Goal: Task Accomplishment & Management: Complete application form

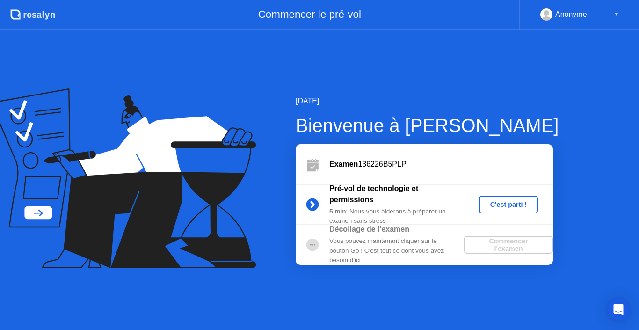
click at [508, 202] on div "C'est parti !" at bounding box center [509, 204] width 52 height 7
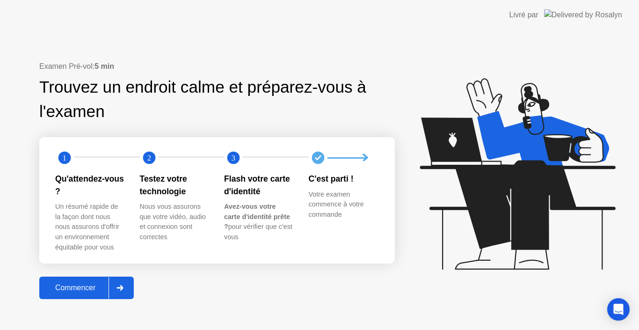
click at [60, 284] on div "Commencer" at bounding box center [75, 287] width 66 height 8
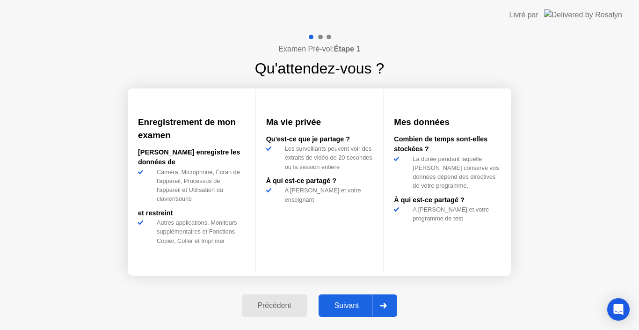
click at [345, 305] on div "Suivant" at bounding box center [346, 305] width 51 height 8
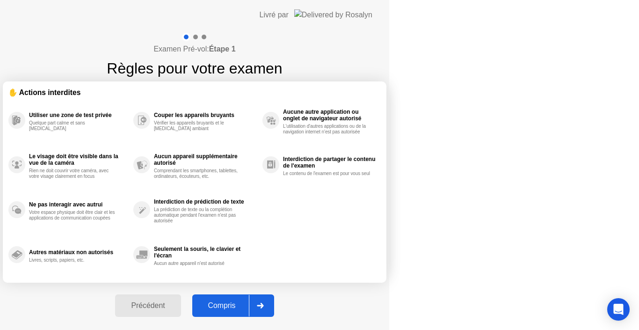
click at [249, 305] on div "Compris" at bounding box center [222, 305] width 54 height 8
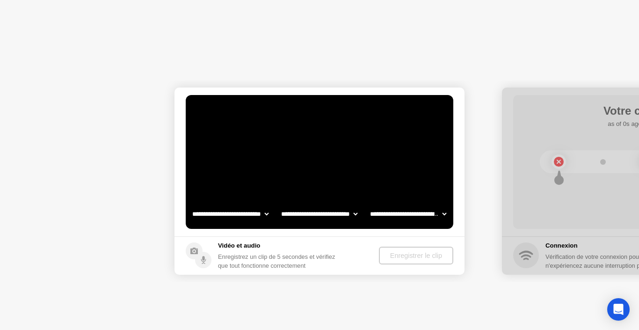
select select "**********"
select select "*******"
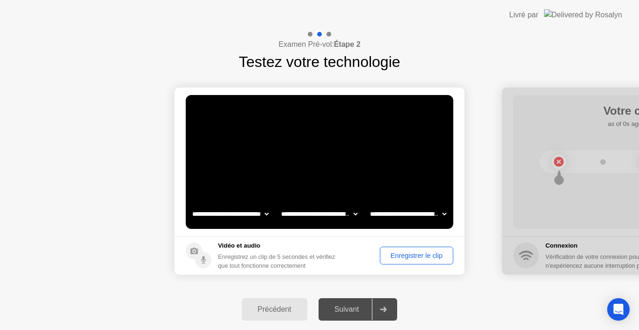
click at [428, 252] on div "Enregistrer le clip" at bounding box center [416, 255] width 67 height 7
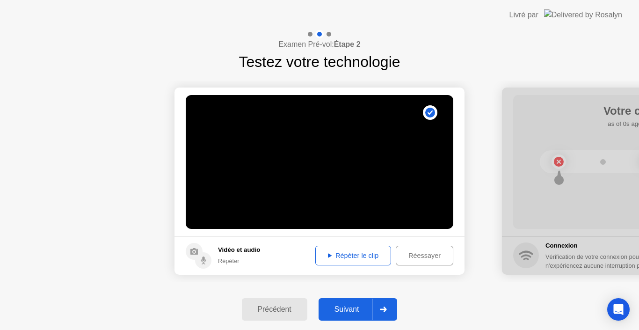
click at [338, 252] on div "Répéter le clip" at bounding box center [352, 255] width 69 height 7
click at [353, 311] on div "Suivant" at bounding box center [346, 309] width 51 height 8
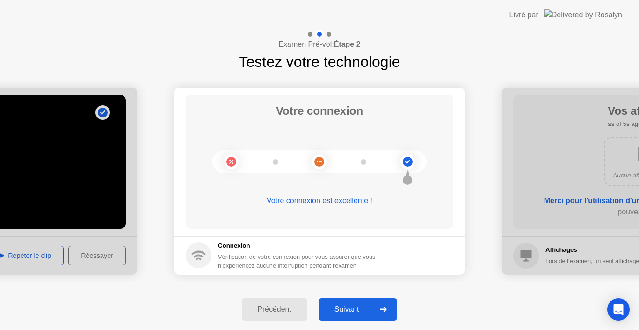
click at [353, 311] on div "Suivant" at bounding box center [346, 309] width 51 height 8
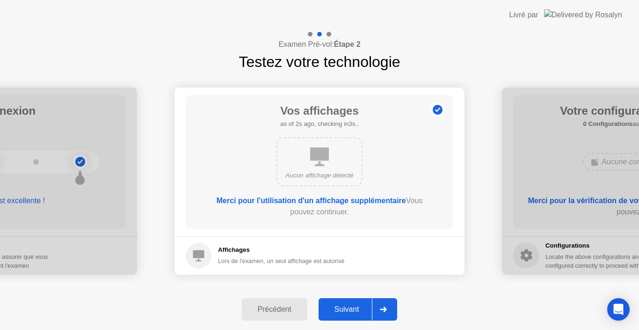
click at [353, 311] on div "Suivant" at bounding box center [346, 309] width 51 height 8
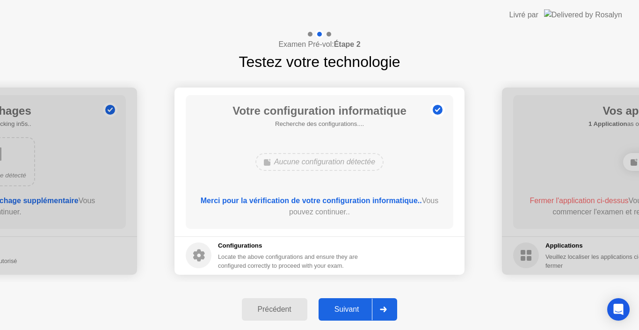
click at [353, 311] on div "Suivant" at bounding box center [346, 309] width 51 height 8
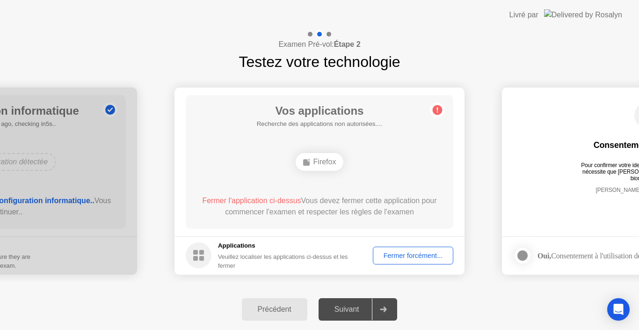
click at [415, 257] on div "Fermer forcément..." at bounding box center [413, 255] width 74 height 7
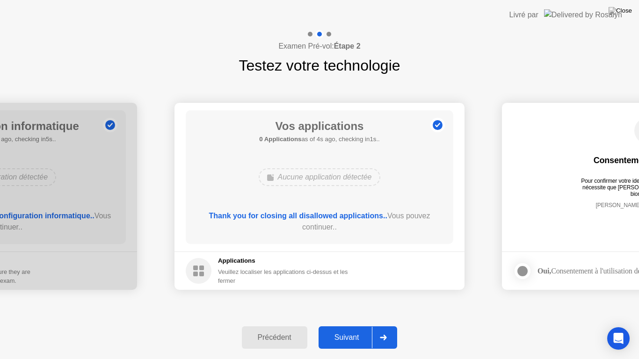
click at [334, 329] on div "Suivant" at bounding box center [346, 337] width 51 height 8
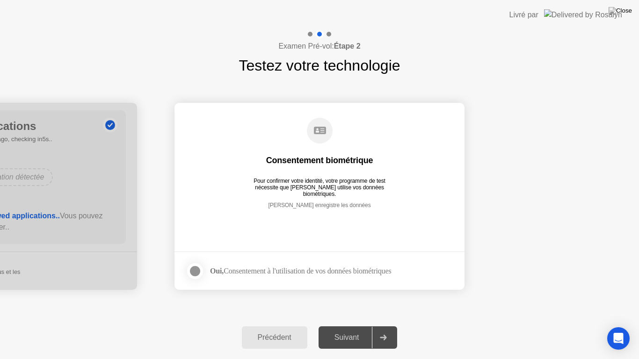
click at [200, 271] on div at bounding box center [194, 271] width 11 height 11
click at [350, 329] on div "Suivant" at bounding box center [346, 337] width 51 height 8
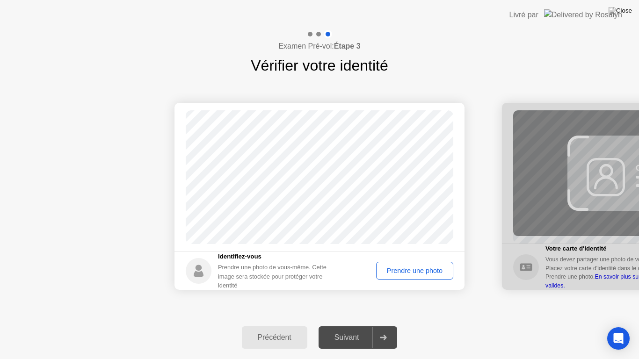
click at [418, 269] on div "Prendre une photo" at bounding box center [414, 270] width 71 height 7
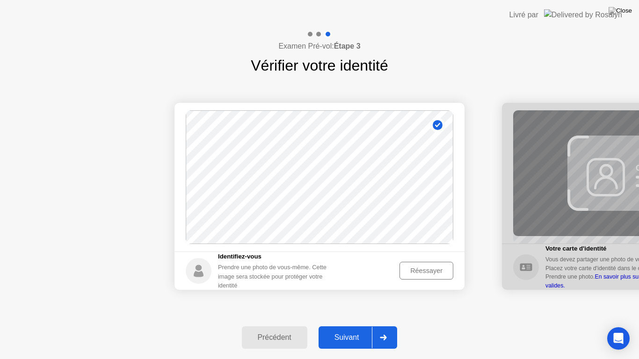
click at [356, 329] on div "Suivant" at bounding box center [346, 337] width 51 height 8
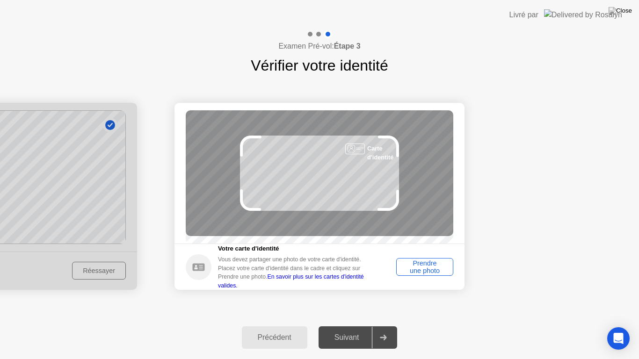
click at [361, 144] on div at bounding box center [355, 149] width 20 height 11
click at [283, 284] on link "En savoir plus sur les cartes d'identité valides." at bounding box center [291, 281] width 146 height 15
click at [382, 137] on icon at bounding box center [388, 146] width 18 height 19
click at [387, 135] on div "Carte d'identité" at bounding box center [319, 173] width 267 height 126
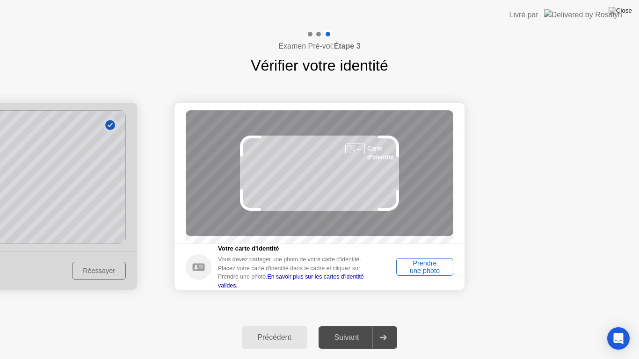
drag, startPoint x: 387, startPoint y: 135, endPoint x: 369, endPoint y: 159, distance: 29.5
click at [369, 159] on div "Carte d'identité" at bounding box center [319, 173] width 267 height 126
click at [369, 159] on div "Carte d'identité" at bounding box center [383, 153] width 32 height 18
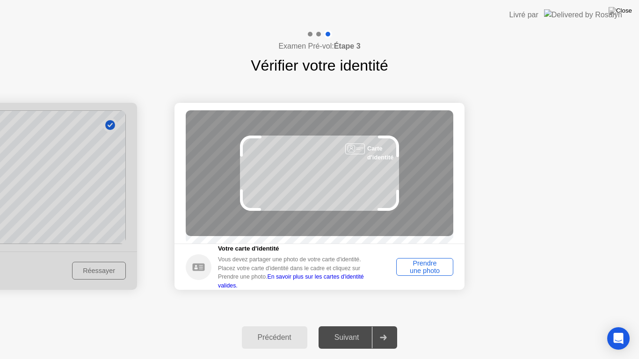
click at [354, 152] on div at bounding box center [355, 149] width 20 height 11
click at [425, 271] on div "Prendre une photo" at bounding box center [424, 266] width 50 height 15
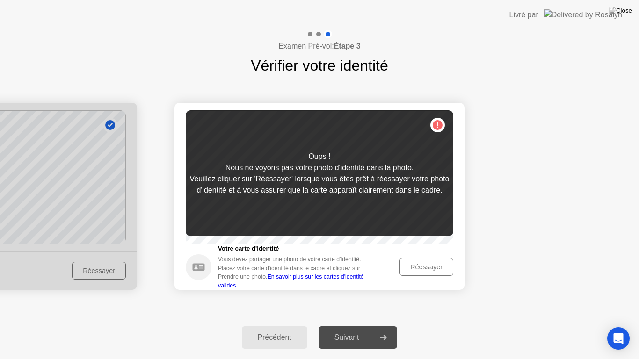
click at [430, 271] on div "Réessayer" at bounding box center [426, 266] width 47 height 7
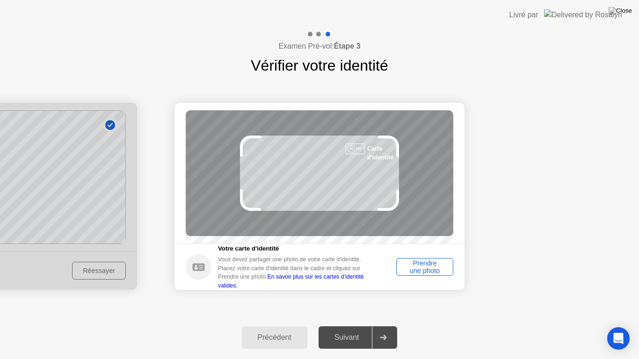
click at [430, 272] on div "Prendre une photo" at bounding box center [424, 266] width 50 height 15
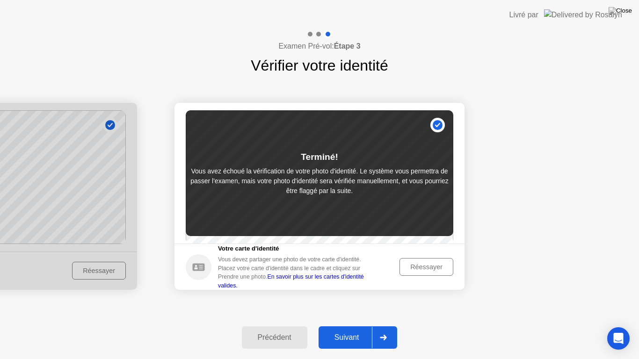
click at [340, 329] on div "Suivant" at bounding box center [346, 337] width 51 height 8
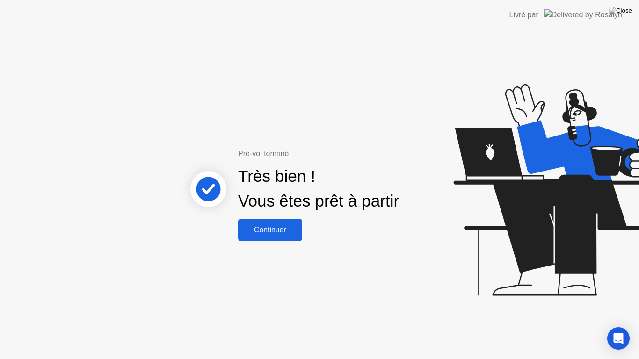
click at [280, 227] on div "Continuer" at bounding box center [270, 230] width 58 height 8
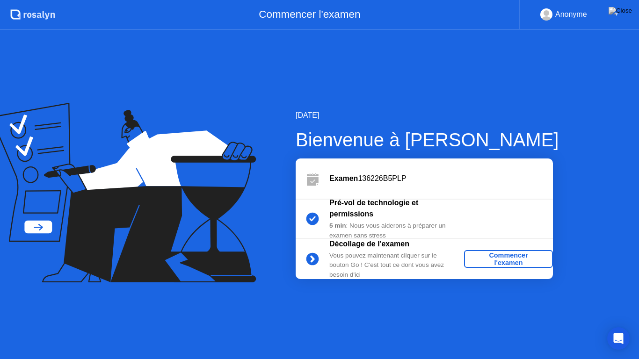
click at [525, 254] on div "Commencer l'examen" at bounding box center [508, 259] width 81 height 15
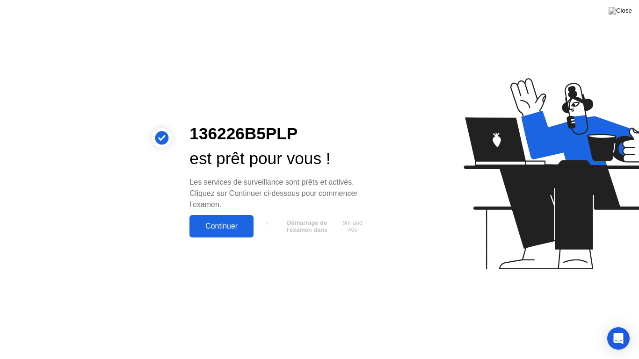
click at [209, 226] on div "Continuer" at bounding box center [221, 226] width 58 height 8
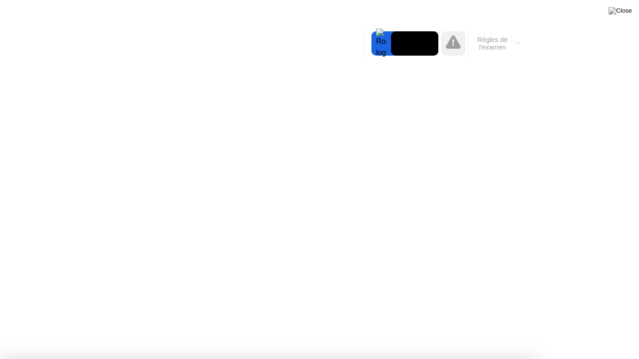
click at [576, 329] on div at bounding box center [319, 359] width 639 height 0
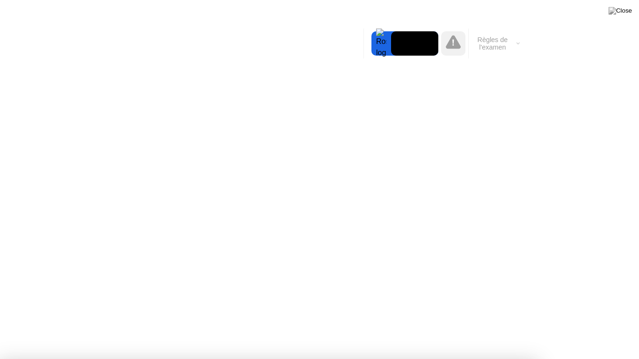
click at [38, 329] on div at bounding box center [319, 359] width 639 height 0
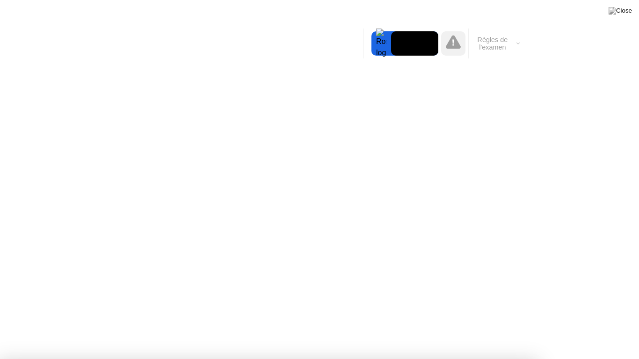
click at [38, 329] on div at bounding box center [319, 359] width 639 height 0
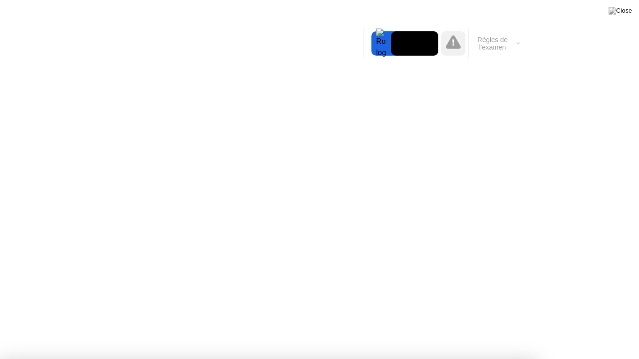
click at [38, 329] on div at bounding box center [319, 359] width 639 height 0
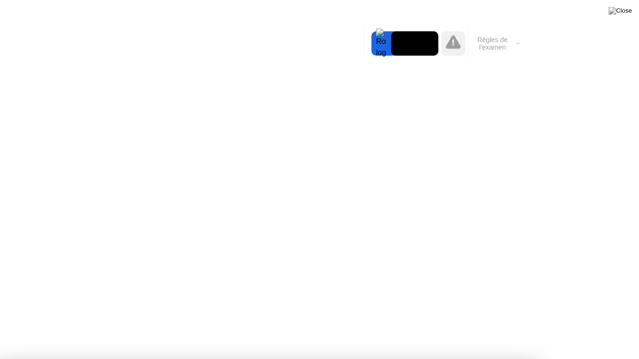
click at [632, 329] on div at bounding box center [319, 359] width 639 height 0
